Goal: Transaction & Acquisition: Purchase product/service

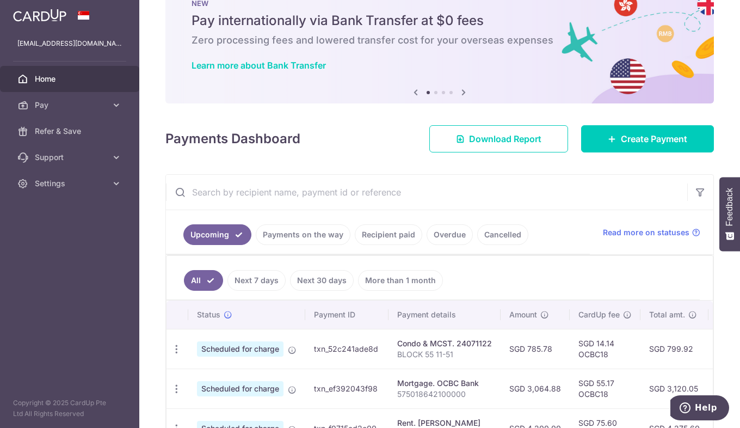
scroll to position [54, 0]
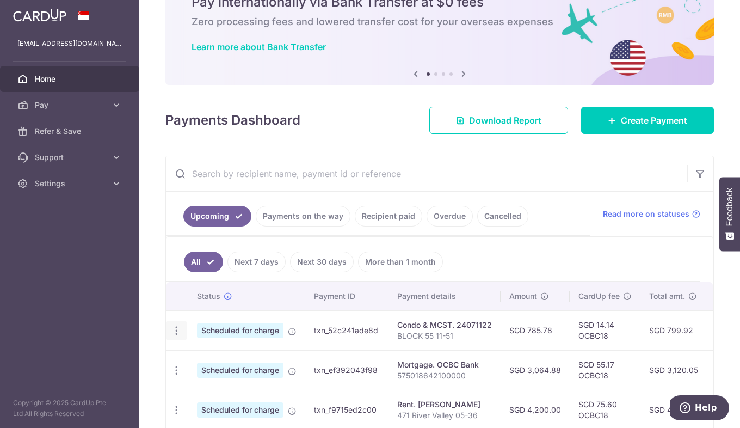
click at [176, 330] on icon "button" at bounding box center [176, 330] width 11 height 11
click at [215, 358] on span "Update payment" at bounding box center [235, 360] width 74 height 13
radio input "true"
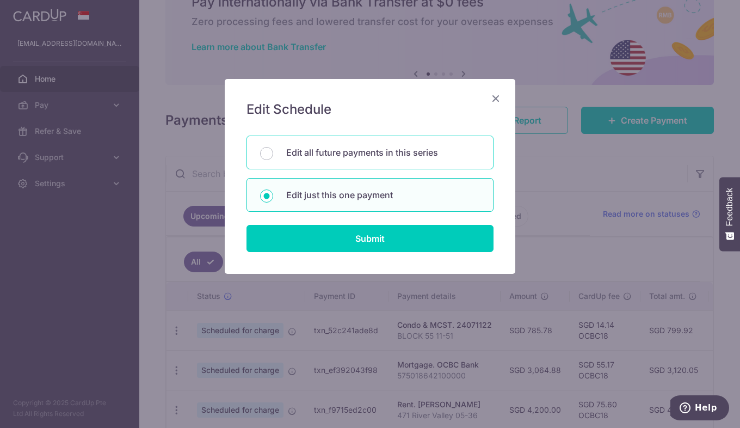
click at [347, 152] on p "Edit all future payments in this series" at bounding box center [383, 152] width 194 height 13
click at [273, 152] on input "Edit all future payments in this series" at bounding box center [266, 153] width 13 height 13
radio input "true"
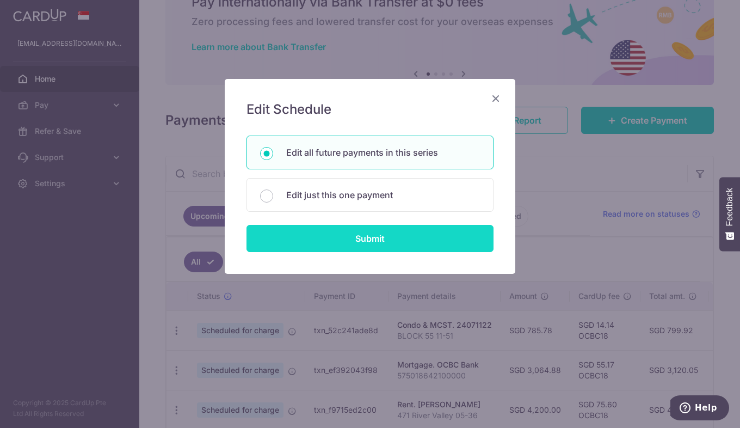
click at [388, 239] on input "Submit" at bounding box center [370, 238] width 247 height 27
radio input "true"
type input "785.78"
type input "BLOCK 55 11-51"
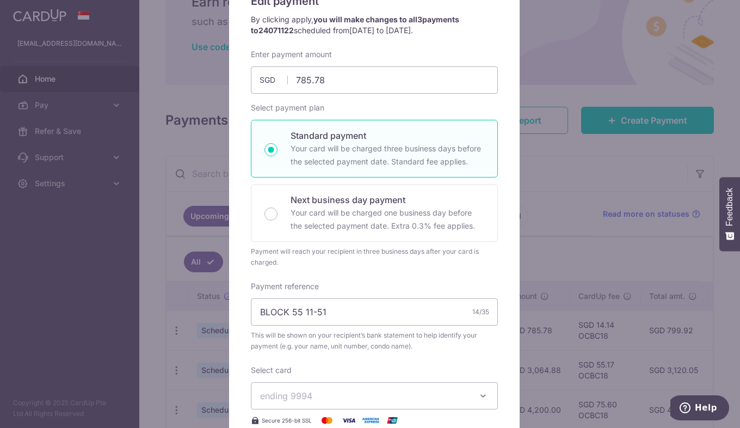
scroll to position [63, 0]
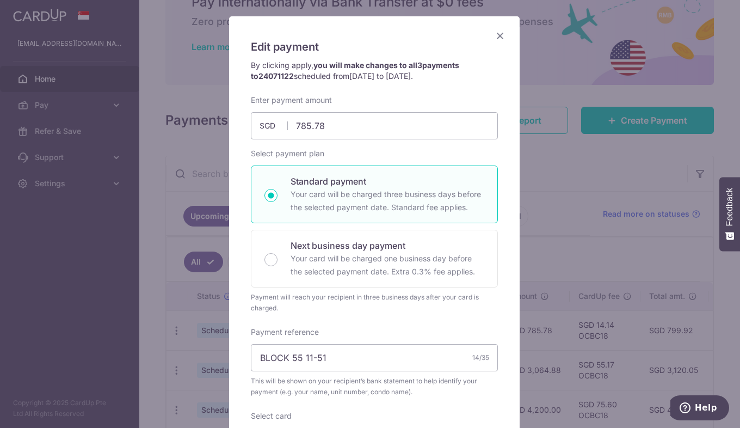
click at [501, 35] on icon "Close" at bounding box center [500, 36] width 13 height 14
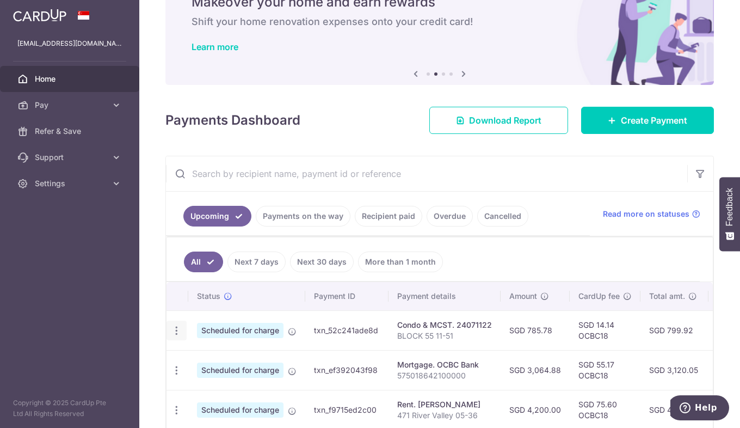
click at [179, 328] on icon "button" at bounding box center [176, 330] width 11 height 11
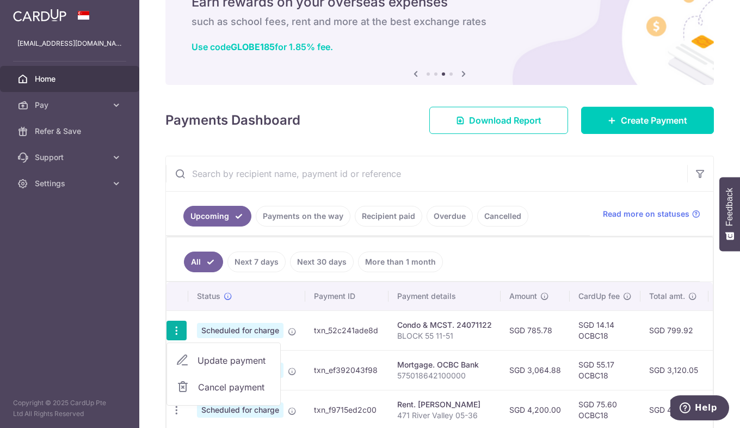
click at [230, 364] on span "Update payment" at bounding box center [235, 360] width 74 height 13
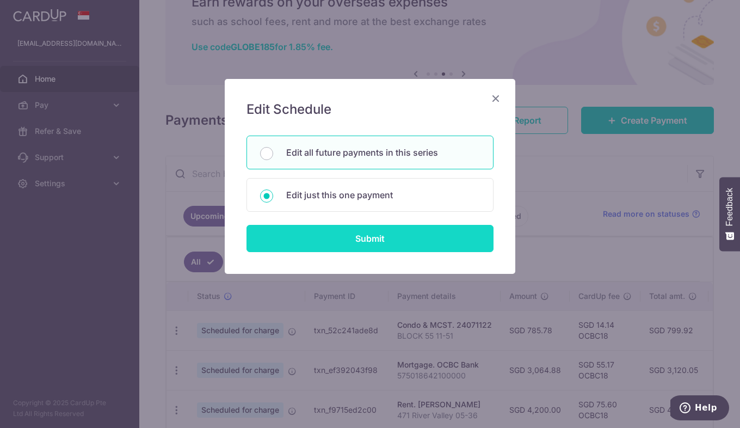
click at [333, 237] on input "Submit" at bounding box center [370, 238] width 247 height 27
radio input "true"
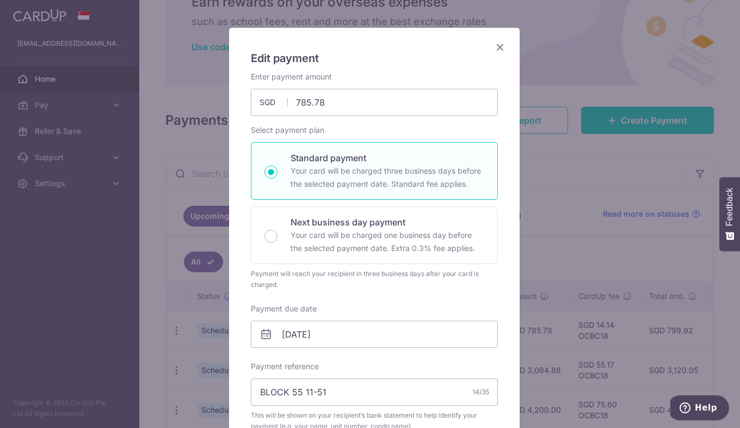
scroll to position [0, 0]
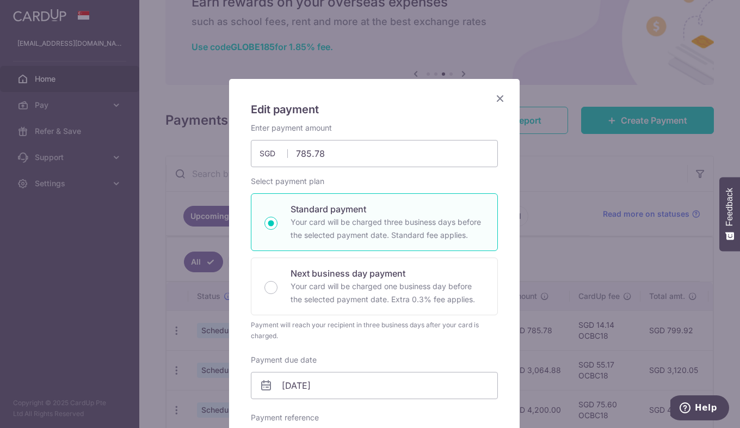
click at [498, 99] on icon "Close" at bounding box center [500, 98] width 13 height 14
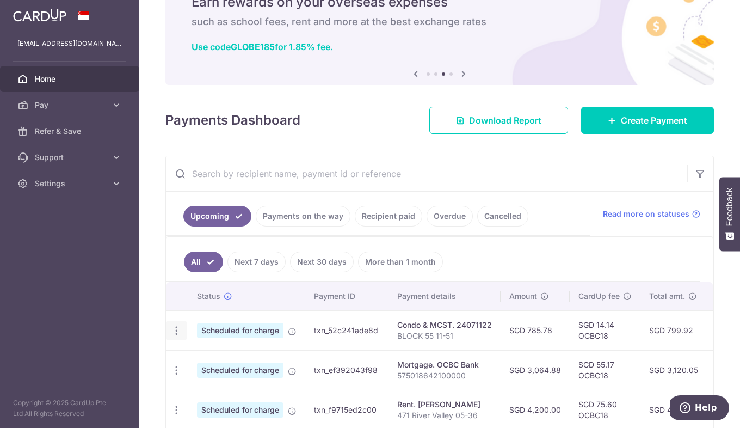
click at [177, 328] on icon "button" at bounding box center [176, 330] width 11 height 11
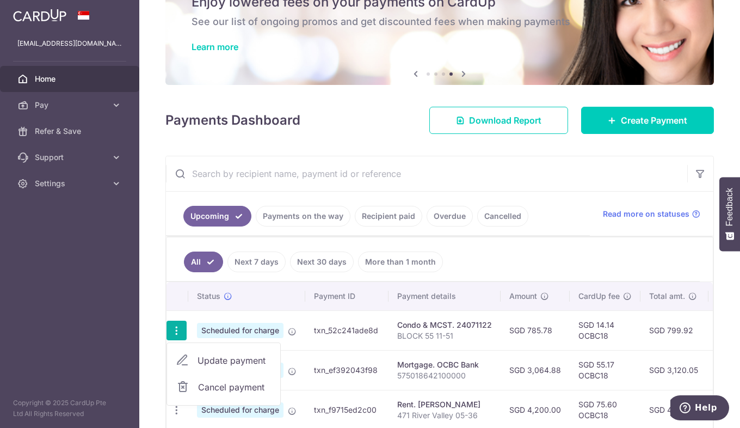
click at [237, 384] on span "Cancel payment" at bounding box center [234, 387] width 73 height 13
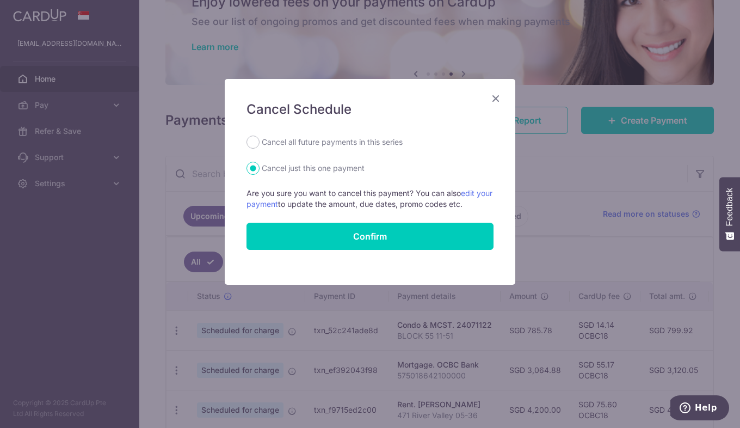
click at [346, 139] on label "Cancel all future payments in this series" at bounding box center [332, 142] width 141 height 13
click at [260, 139] on input "Cancel all future payments in this series" at bounding box center [253, 142] width 13 height 13
radio input "true"
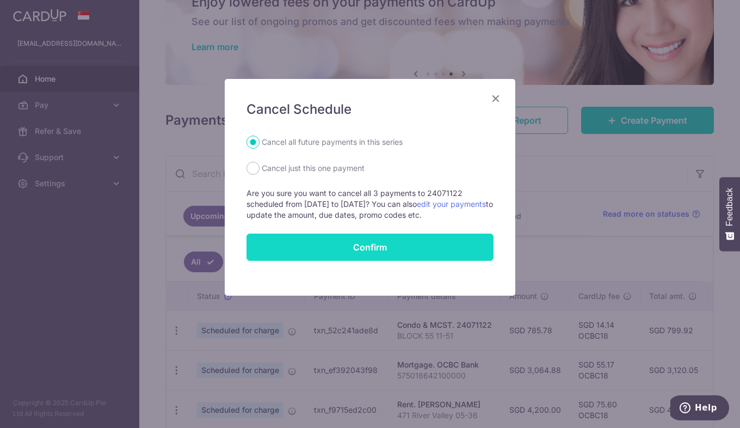
click at [402, 249] on button "Confirm" at bounding box center [370, 247] width 247 height 27
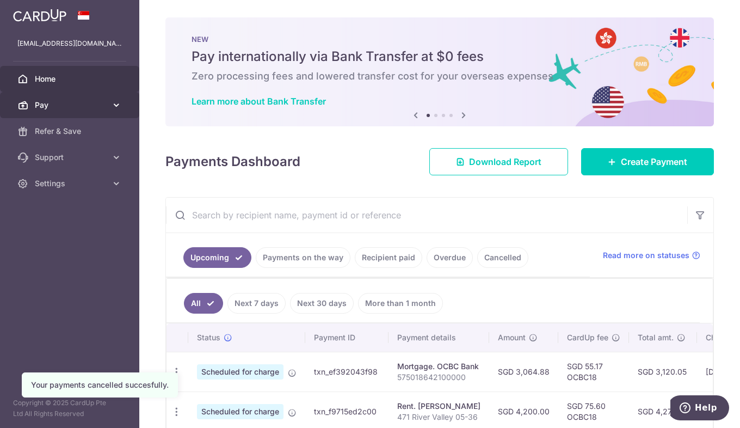
click at [63, 104] on span "Pay" at bounding box center [71, 105] width 72 height 11
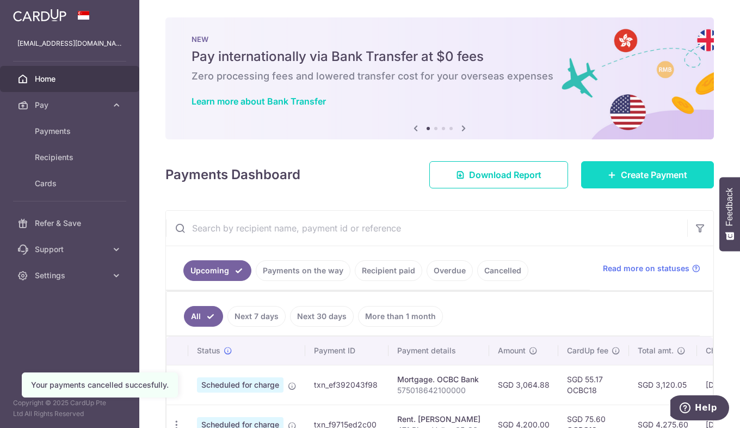
click at [680, 173] on span "Create Payment" at bounding box center [654, 174] width 66 height 13
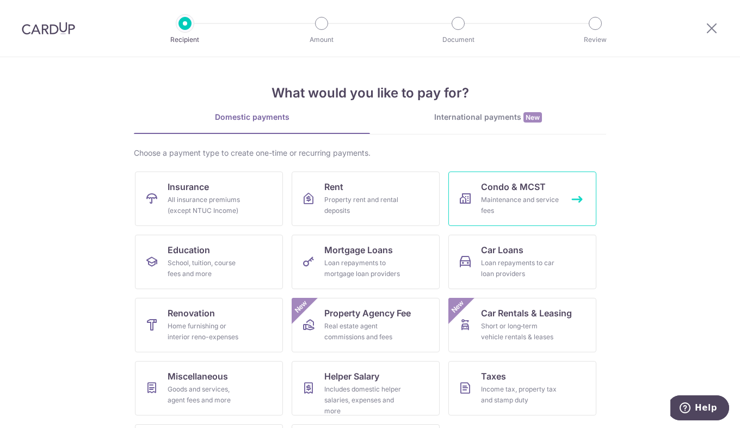
click at [500, 202] on div "Maintenance and service fees" at bounding box center [520, 205] width 78 height 22
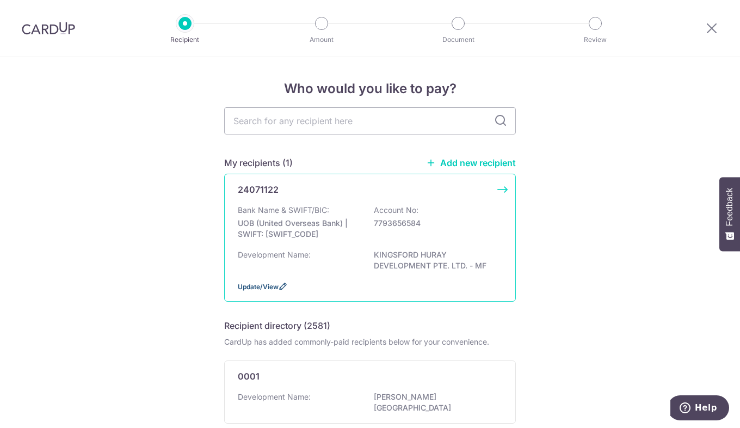
click at [250, 283] on span "Update/View" at bounding box center [258, 287] width 41 height 8
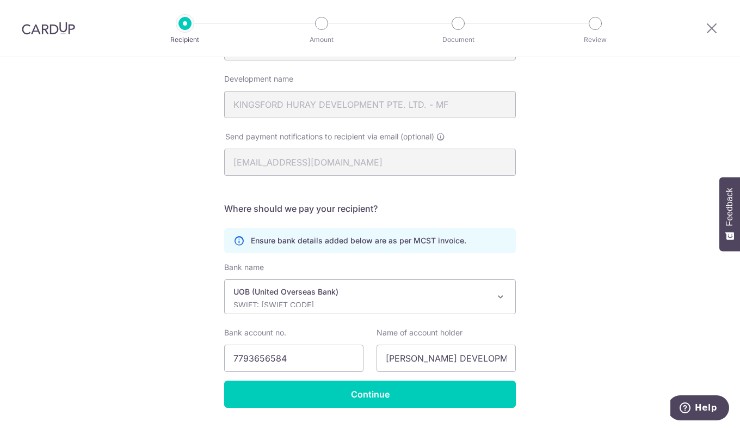
scroll to position [163, 0]
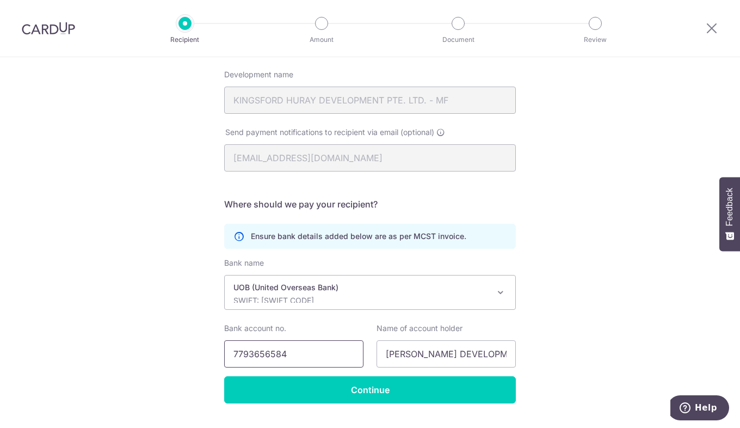
drag, startPoint x: 295, startPoint y: 358, endPoint x: 219, endPoint y: 354, distance: 75.8
click at [219, 354] on div "Bank account no. 7793656584" at bounding box center [294, 345] width 152 height 45
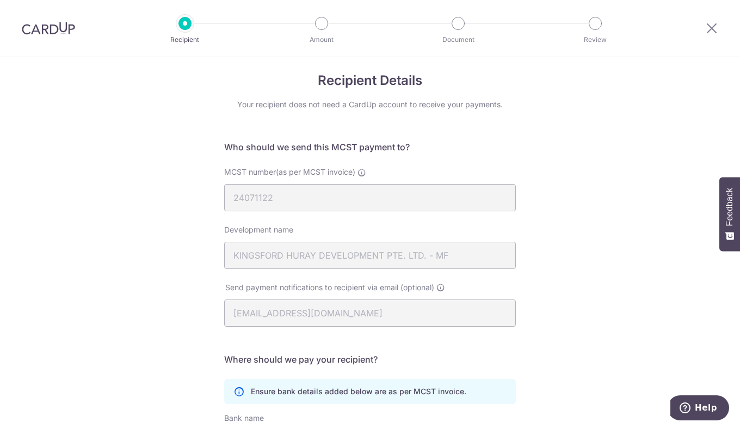
scroll to position [0, 0]
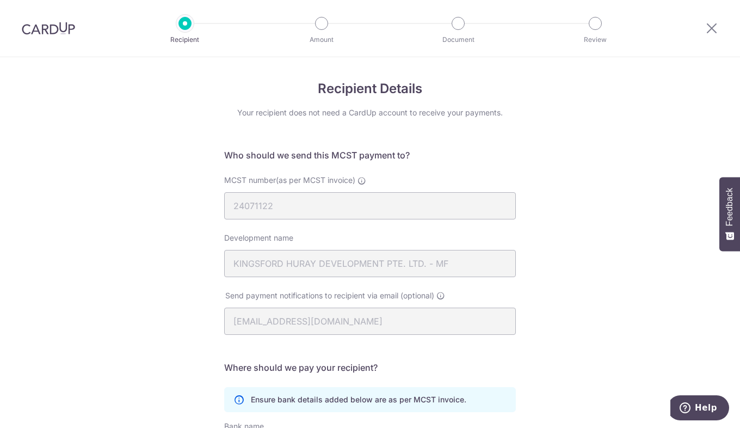
click at [720, 27] on div at bounding box center [712, 28] width 57 height 57
click at [715, 30] on icon at bounding box center [712, 28] width 13 height 14
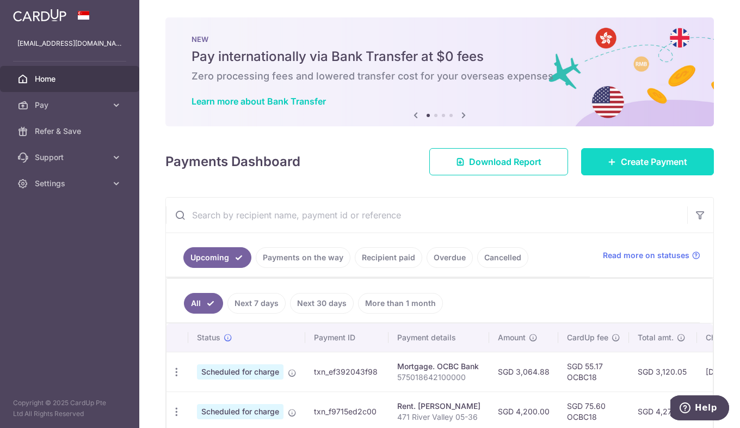
click at [636, 162] on span "Create Payment" at bounding box center [654, 161] width 66 height 13
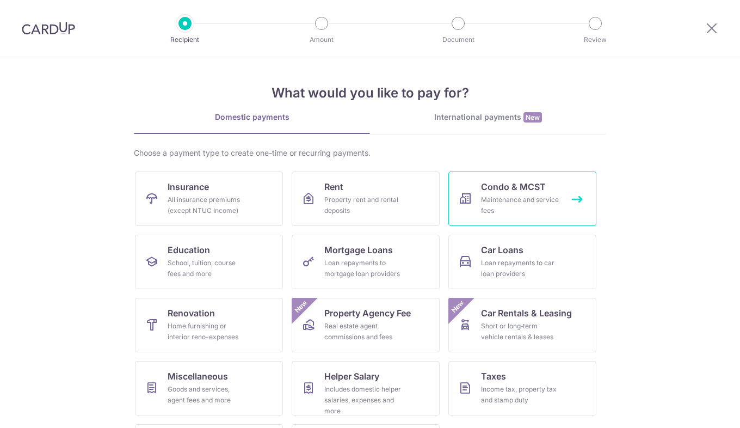
click at [504, 198] on div "Maintenance and service fees" at bounding box center [520, 205] width 78 height 22
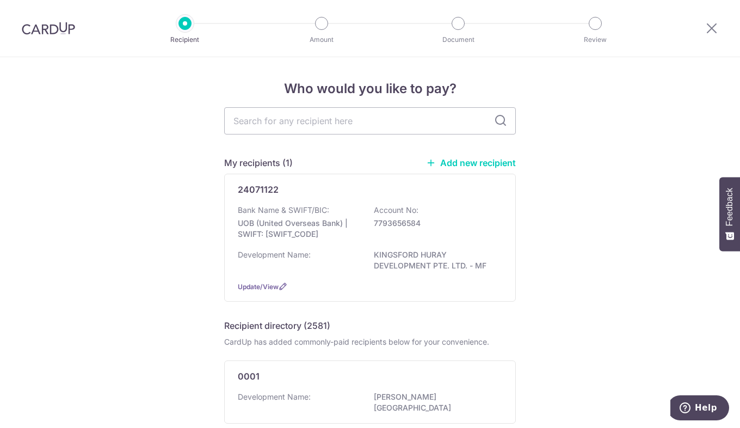
click at [484, 164] on link "Add new recipient" at bounding box center [471, 162] width 90 height 11
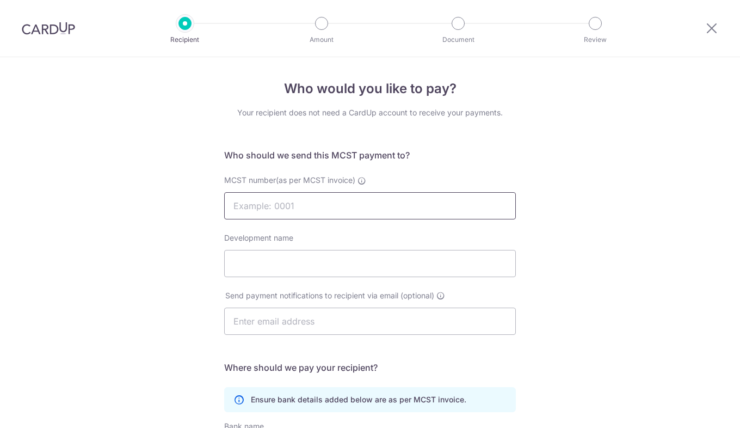
click at [330, 199] on input "MCST number(as per MCST invoice)" at bounding box center [370, 205] width 292 height 27
type input "4932"
click at [310, 260] on input "Development name" at bounding box center [370, 263] width 292 height 27
type input "t"
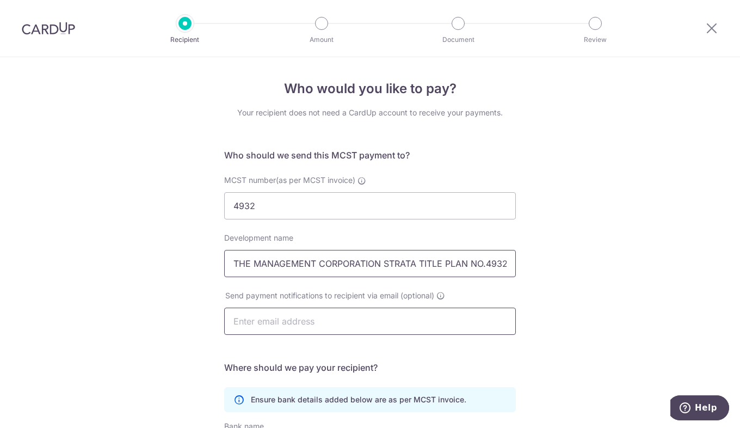
type input "THE MANAGEMENT CORPORATION STRATA TITLE PLAN NO.4932"
click at [373, 317] on input "text" at bounding box center [370, 321] width 292 height 27
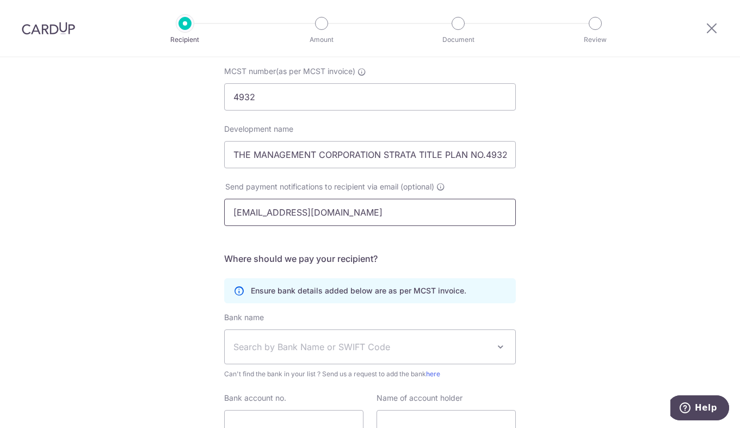
scroll to position [163, 0]
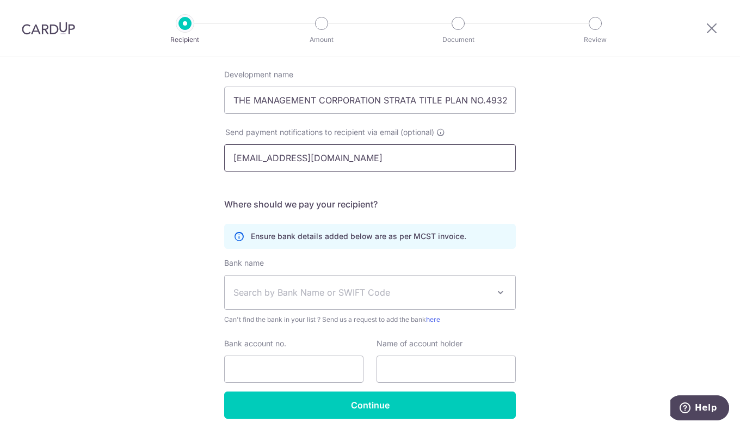
type input "[EMAIL_ADDRESS][DOMAIN_NAME]"
click at [378, 295] on span "Search by Bank Name or SWIFT Code" at bounding box center [362, 292] width 256 height 13
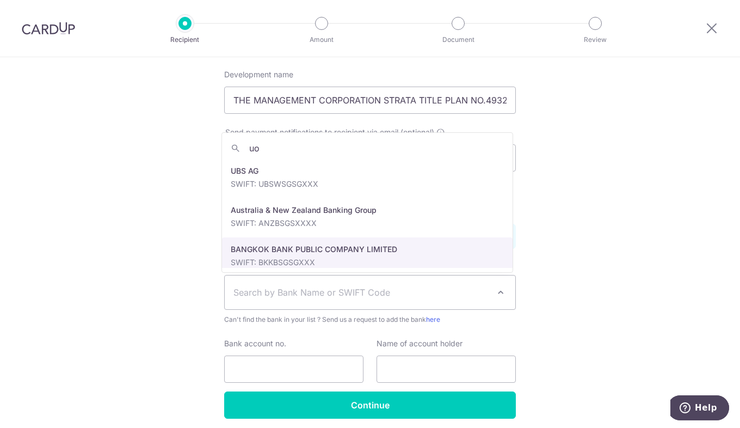
type input "u"
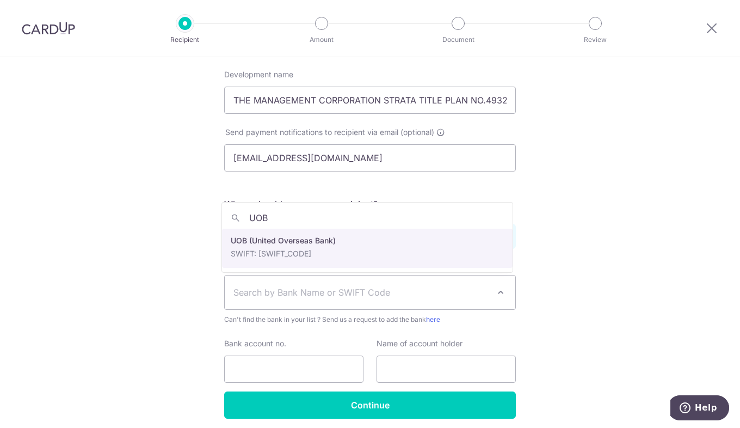
type input "UOB"
select select "18"
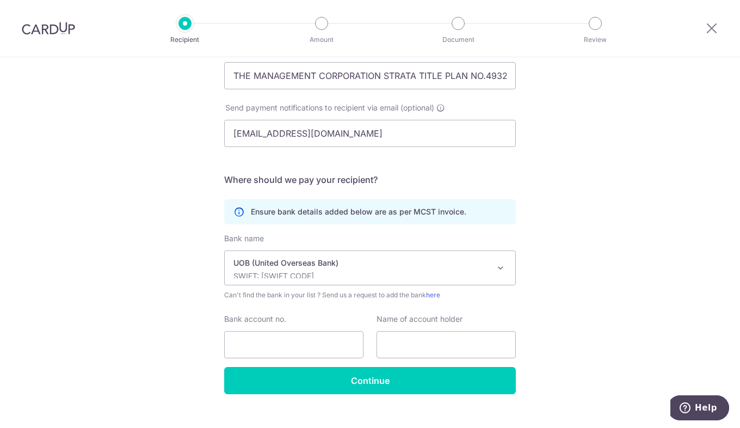
scroll to position [205, 0]
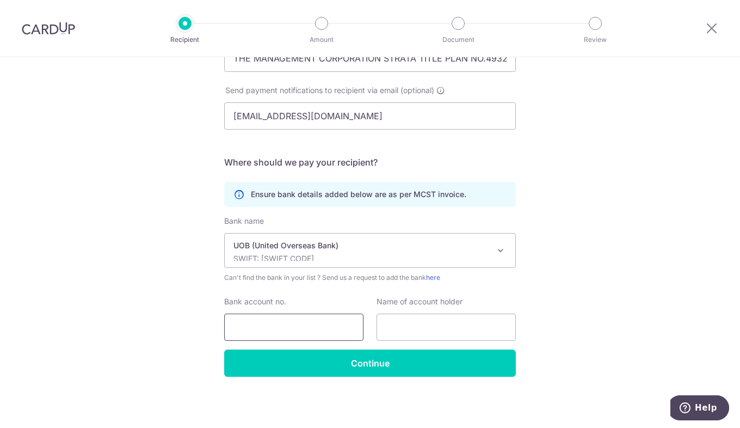
click at [316, 324] on input "Bank account no." at bounding box center [293, 327] width 139 height 27
click at [574, 209] on div "Who would you like to pay? Your recipient does not need a CardUp account to rec…" at bounding box center [370, 140] width 740 height 576
click at [309, 326] on input "Bank account no." at bounding box center [293, 327] width 139 height 27
click at [305, 326] on input "Bank account no." at bounding box center [293, 327] width 139 height 27
type input "7613455683"
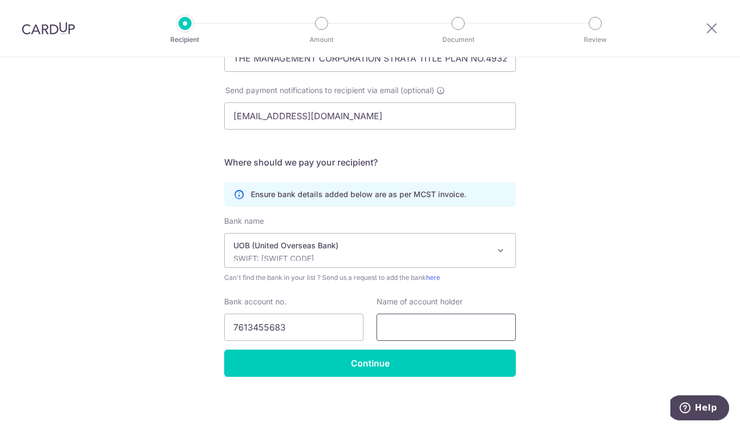
click at [401, 314] on input "text" at bounding box center [446, 327] width 139 height 27
type input "MCST PLAN NO. 4932"
click at [330, 324] on input "7613455683" at bounding box center [293, 327] width 139 height 27
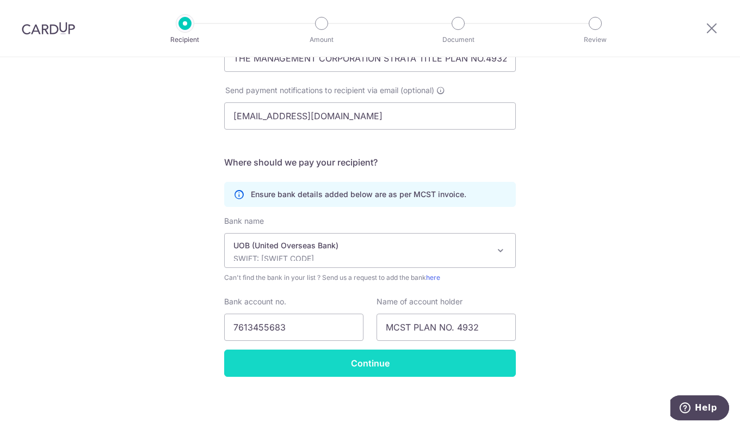
click at [358, 361] on input "Continue" at bounding box center [370, 363] width 292 height 27
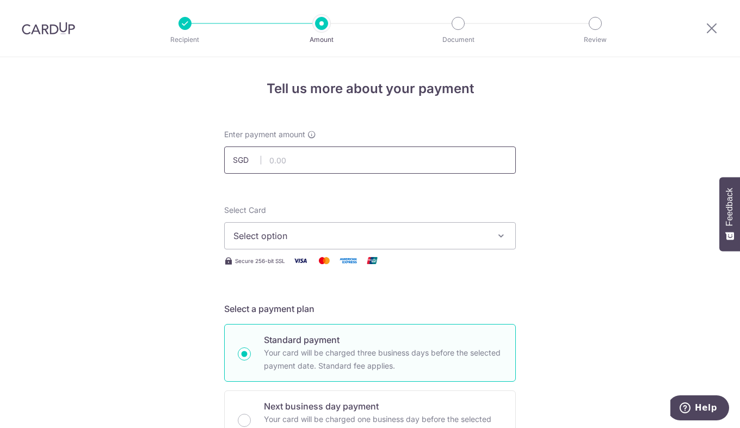
click at [337, 167] on input "text" at bounding box center [370, 159] width 292 height 27
type input "785.78"
click at [311, 230] on span "Select option" at bounding box center [361, 235] width 254 height 13
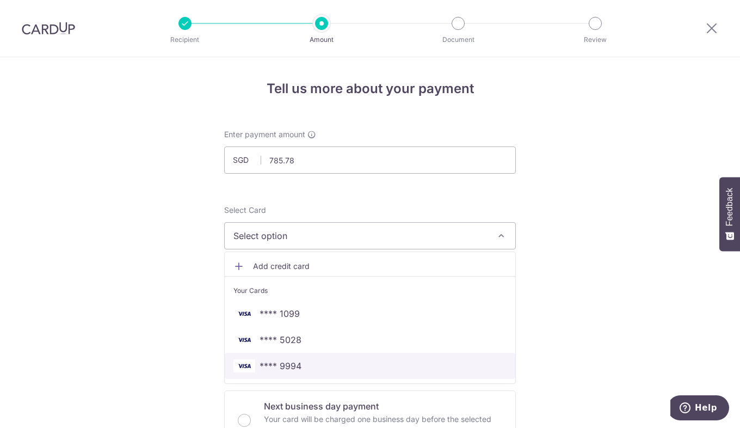
click at [315, 371] on span "**** 9994" at bounding box center [370, 365] width 273 height 13
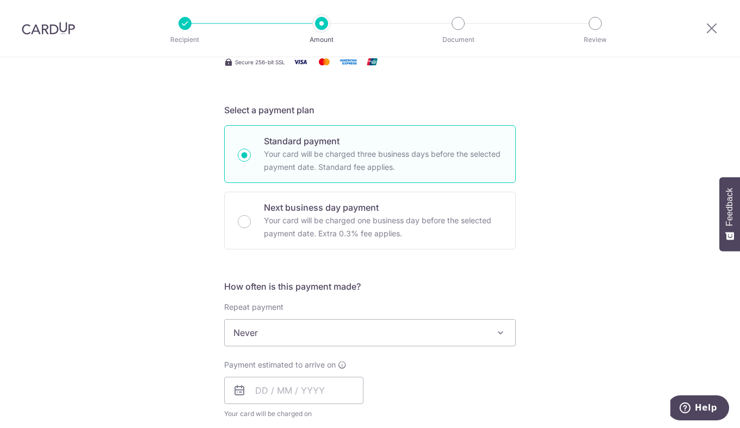
scroll to position [218, 0]
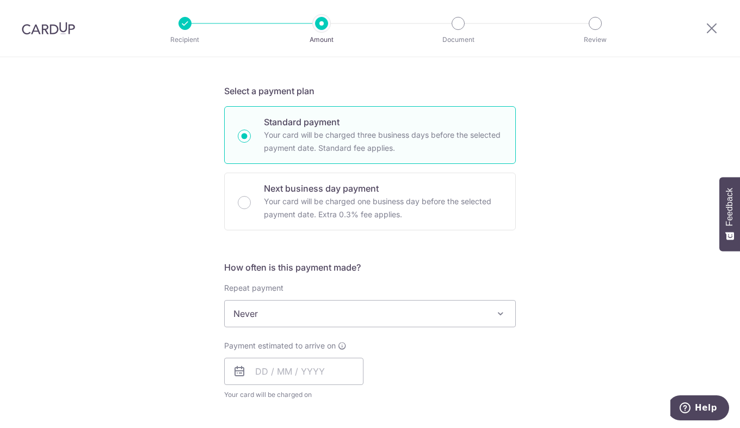
click at [343, 319] on span "Never" at bounding box center [370, 314] width 291 height 26
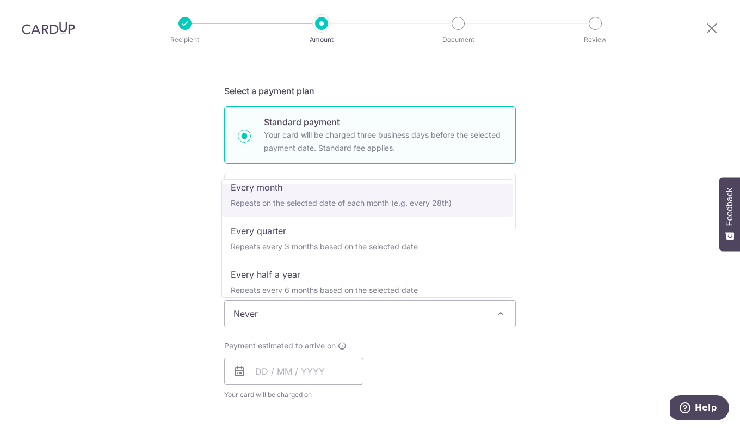
scroll to position [109, 0]
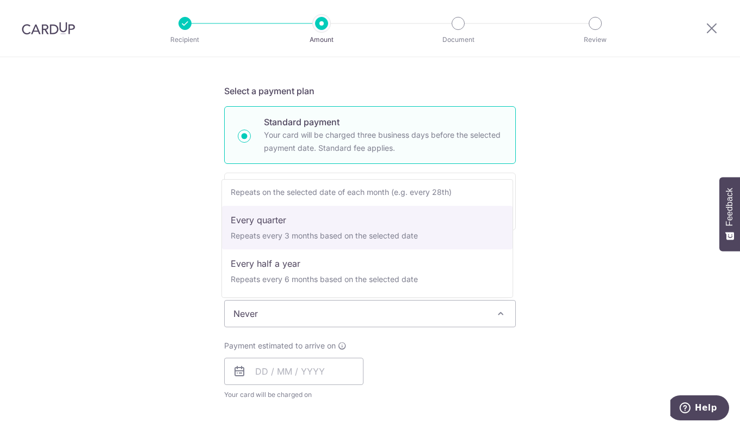
select select "4"
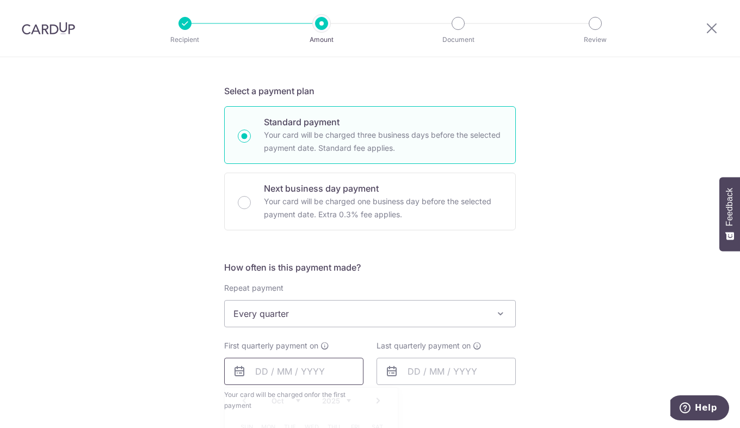
click at [313, 367] on input "text" at bounding box center [293, 371] width 139 height 27
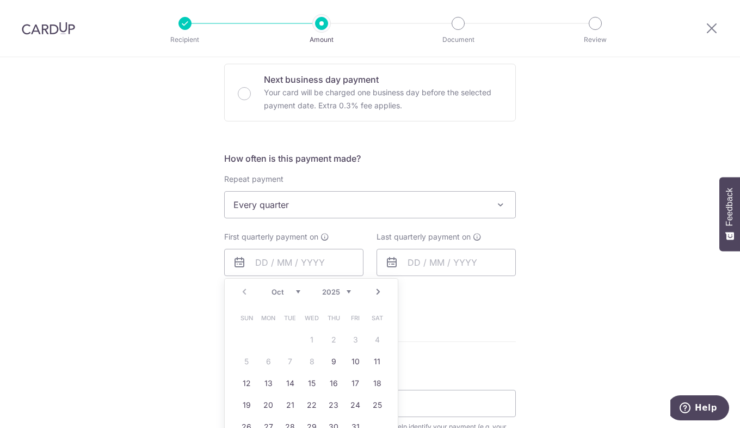
click at [362, 365] on td "10" at bounding box center [356, 362] width 22 height 22
type input "[DATE]"
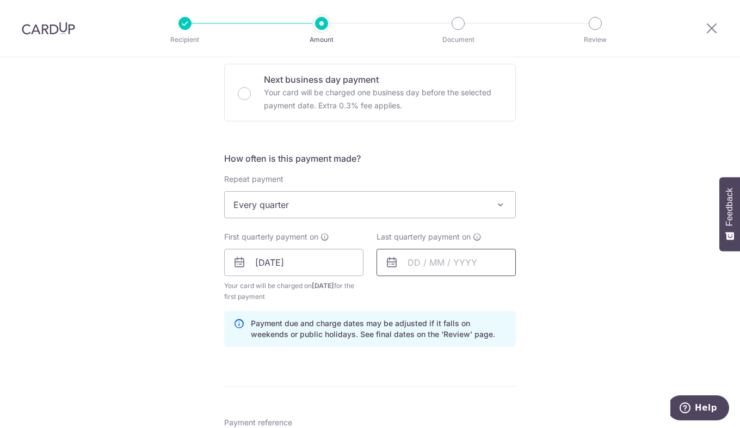
click at [443, 265] on input "text" at bounding box center [446, 262] width 139 height 27
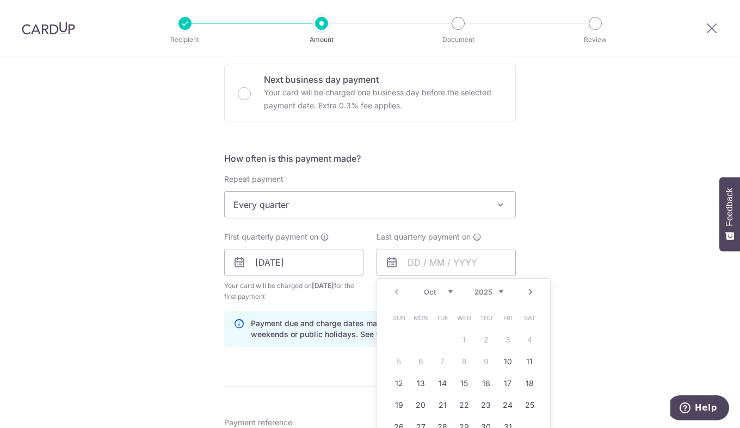
click at [500, 292] on select "2025 2026 2027 2028 2029 2030 2031 2032 2033 2034 2035" at bounding box center [489, 291] width 29 height 9
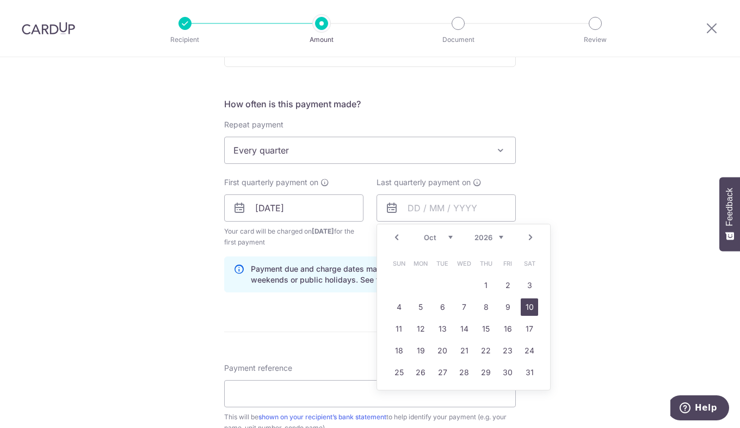
click at [525, 309] on link "10" at bounding box center [529, 306] width 17 height 17
type input "10/10/2026"
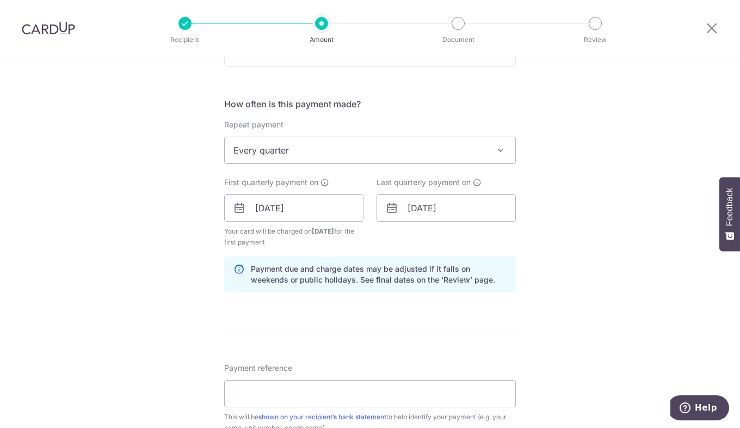
click at [604, 302] on div "Tell us more about your payment Enter payment amount SGD 785.78 785.78 Recipien…" at bounding box center [370, 196] width 740 height 1040
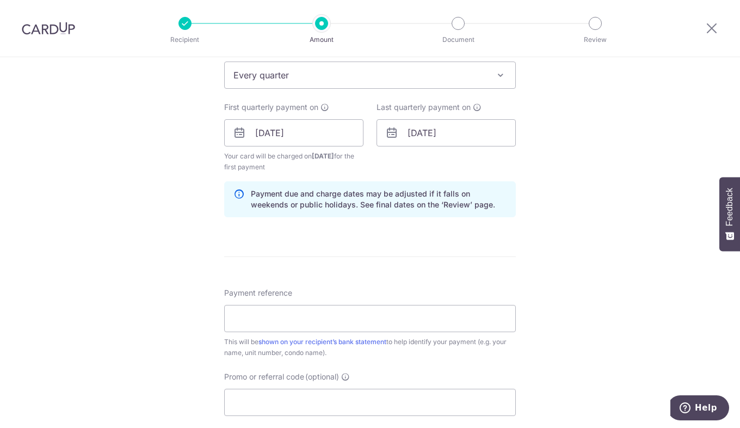
scroll to position [490, 0]
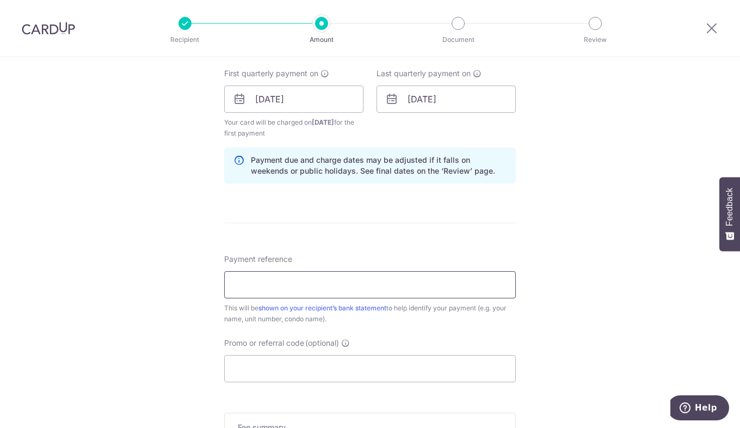
click at [368, 284] on input "Payment reference" at bounding box center [370, 284] width 292 height 27
type input "BLOCK 55 11-51"
click at [383, 363] on input "Promo or referral code (optional)" at bounding box center [370, 368] width 292 height 27
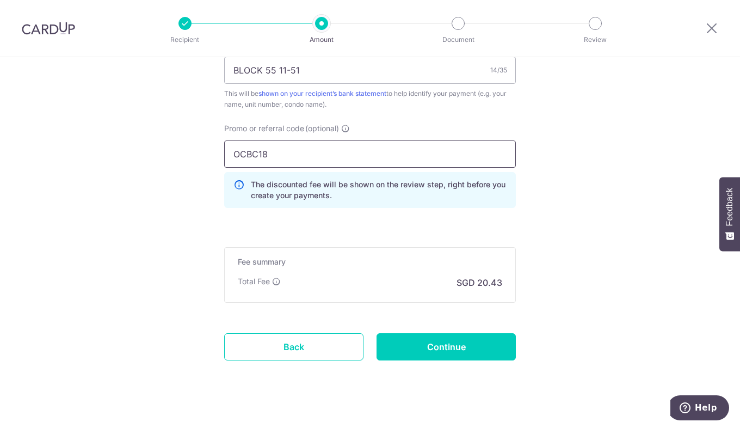
scroll to position [708, 0]
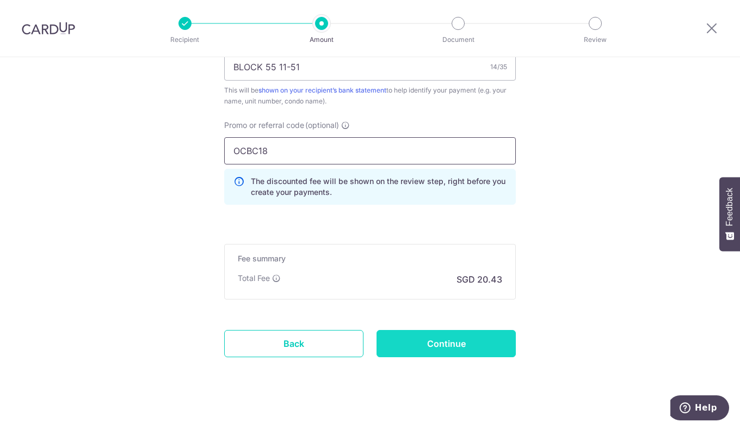
type input "OCBC18"
click at [461, 348] on input "Continue" at bounding box center [446, 343] width 139 height 27
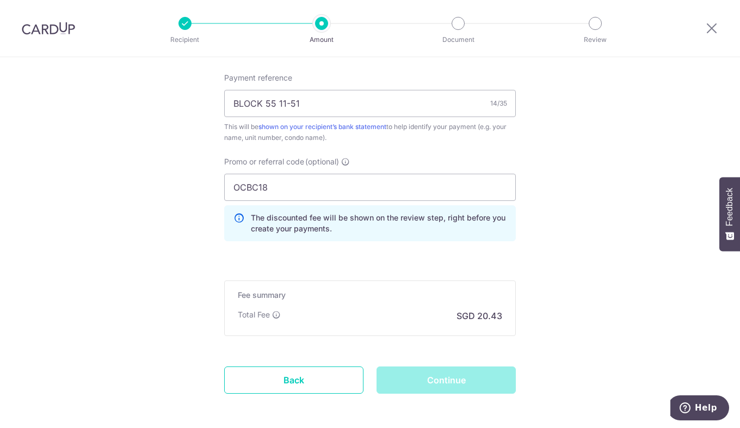
scroll to position [653, 0]
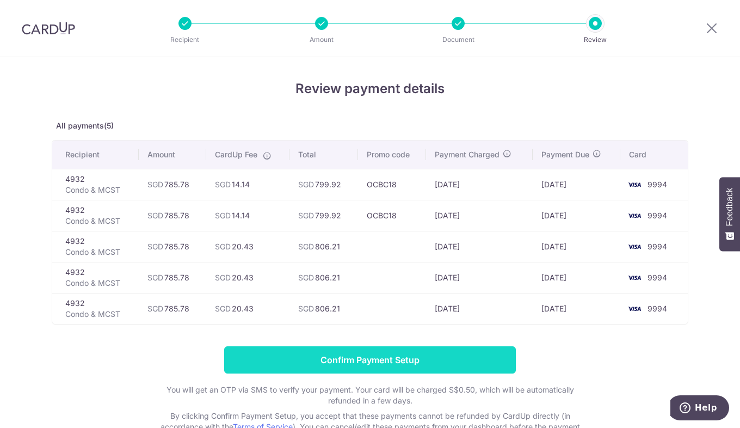
click at [377, 364] on input "Confirm Payment Setup" at bounding box center [370, 359] width 292 height 27
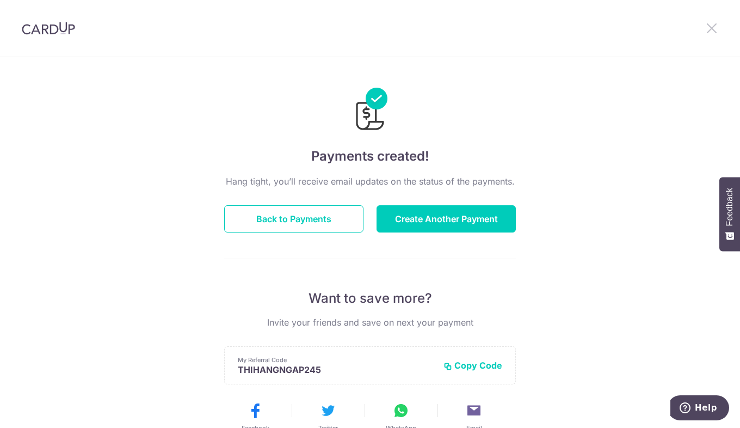
click at [709, 33] on icon at bounding box center [712, 28] width 13 height 14
